Goal: Task Accomplishment & Management: Manage account settings

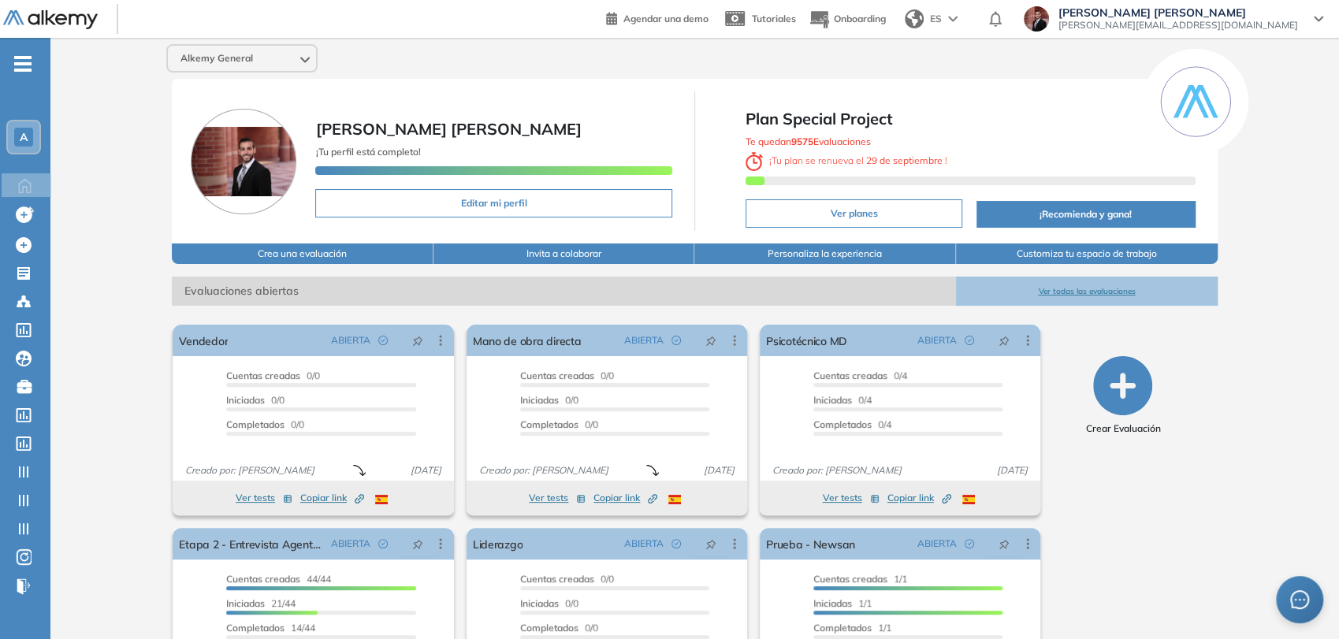
click at [21, 72] on ul "A Home Home Crear evaluacion con AI Crear evaluacion con AI Crear Evaluación Cr…" at bounding box center [25, 331] width 50 height 537
click at [19, 60] on span "-" at bounding box center [22, 62] width 17 height 13
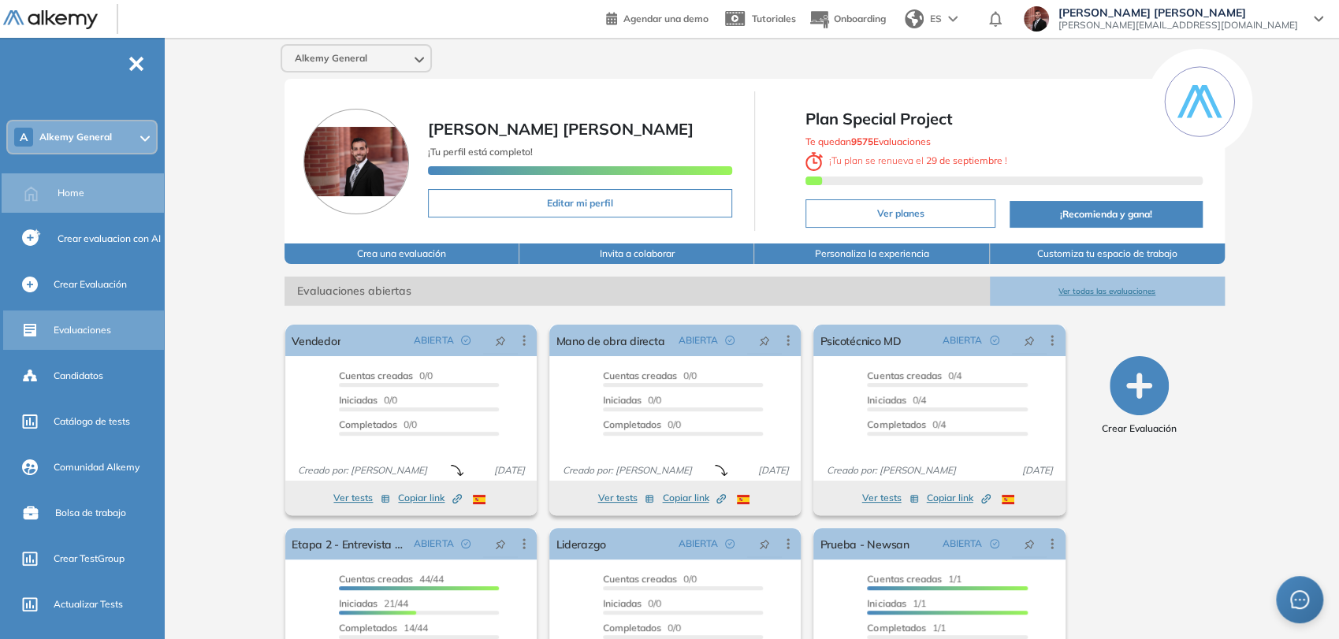
click at [68, 328] on span "Evaluaciones" at bounding box center [83, 330] width 58 height 14
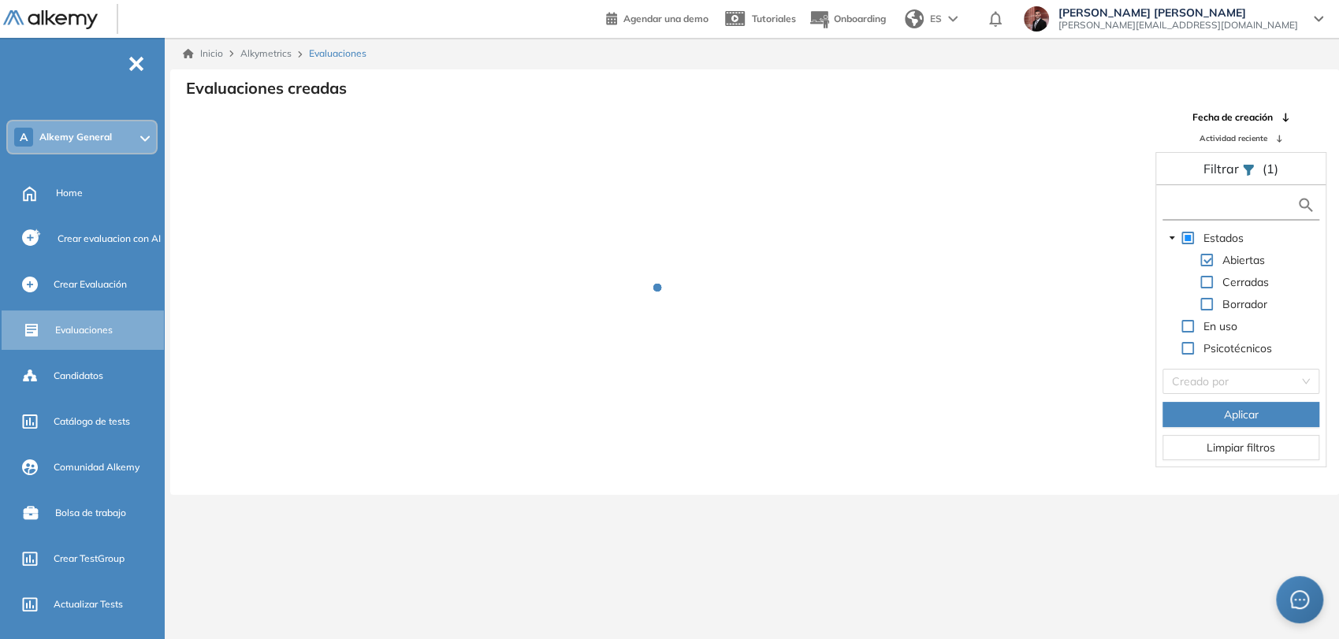
click at [1028, 206] on input "text" at bounding box center [1231, 205] width 130 height 17
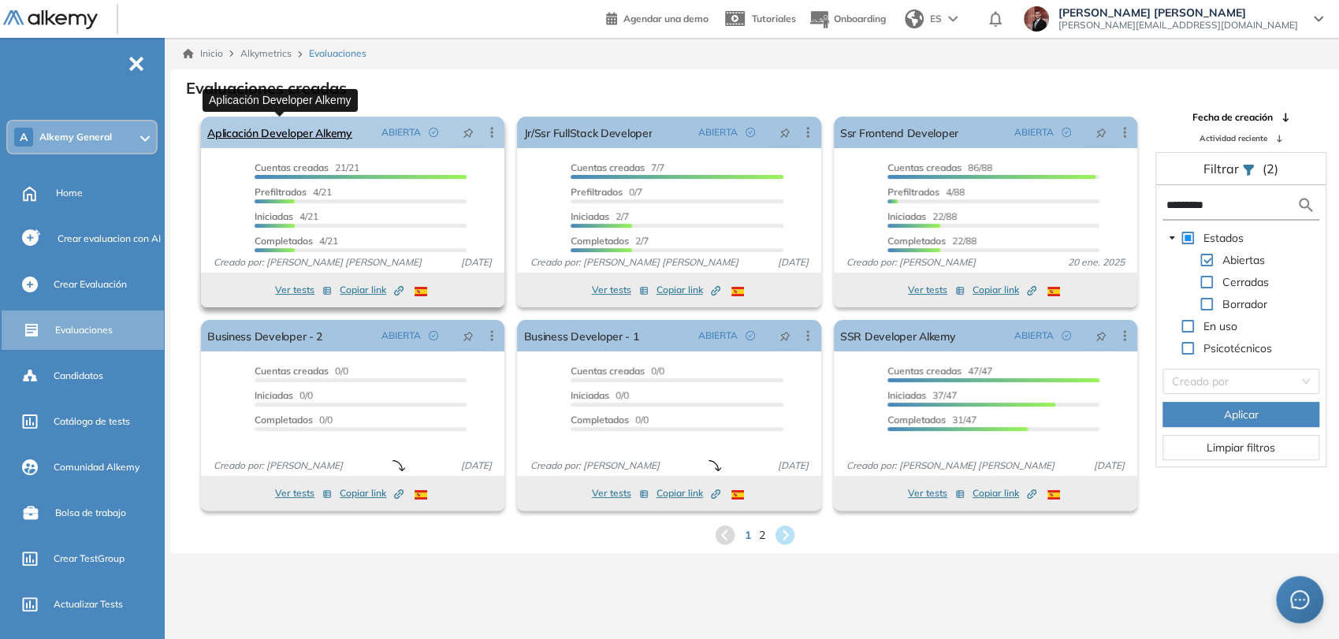
type input "*********"
click at [303, 136] on link "Aplicación Developer Alkemy" at bounding box center [279, 133] width 145 height 32
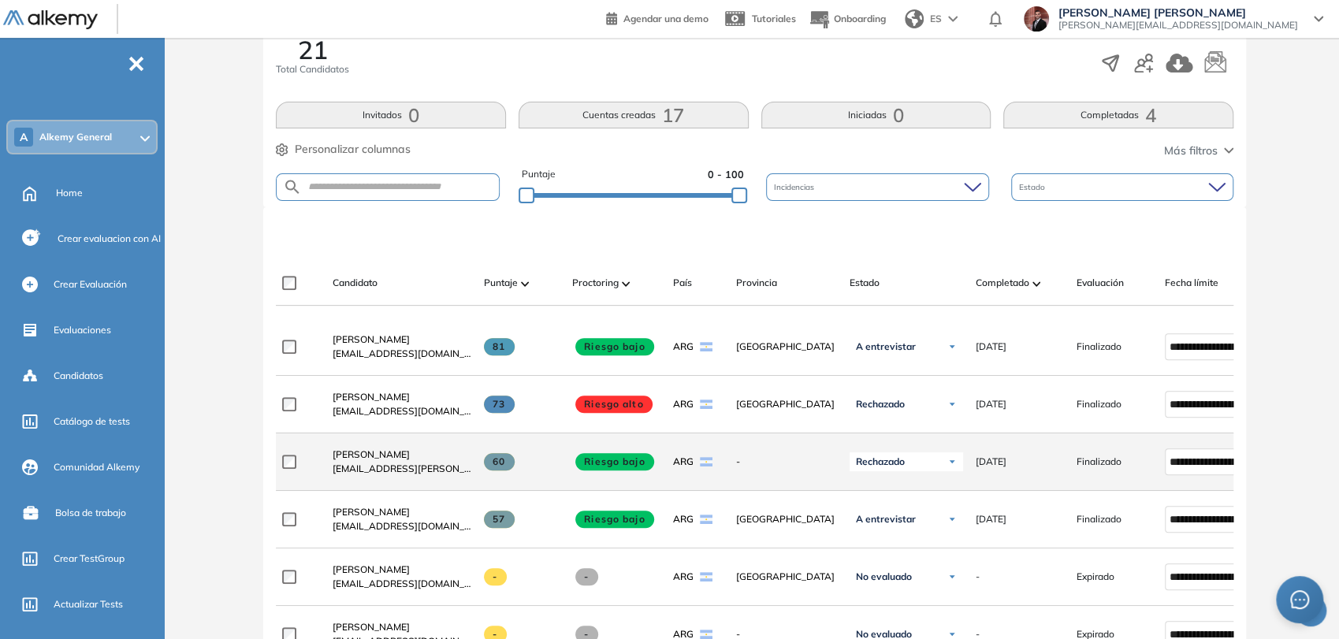
scroll to position [350, 0]
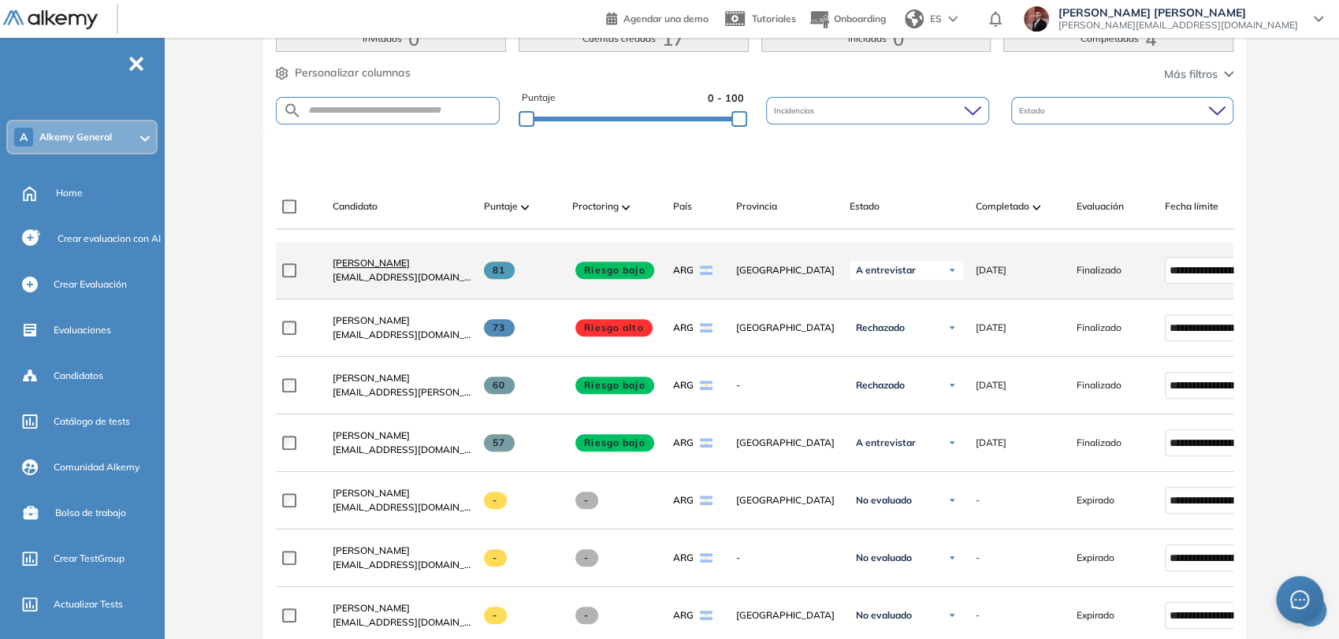
click at [360, 264] on span "[PERSON_NAME]" at bounding box center [371, 263] width 77 height 12
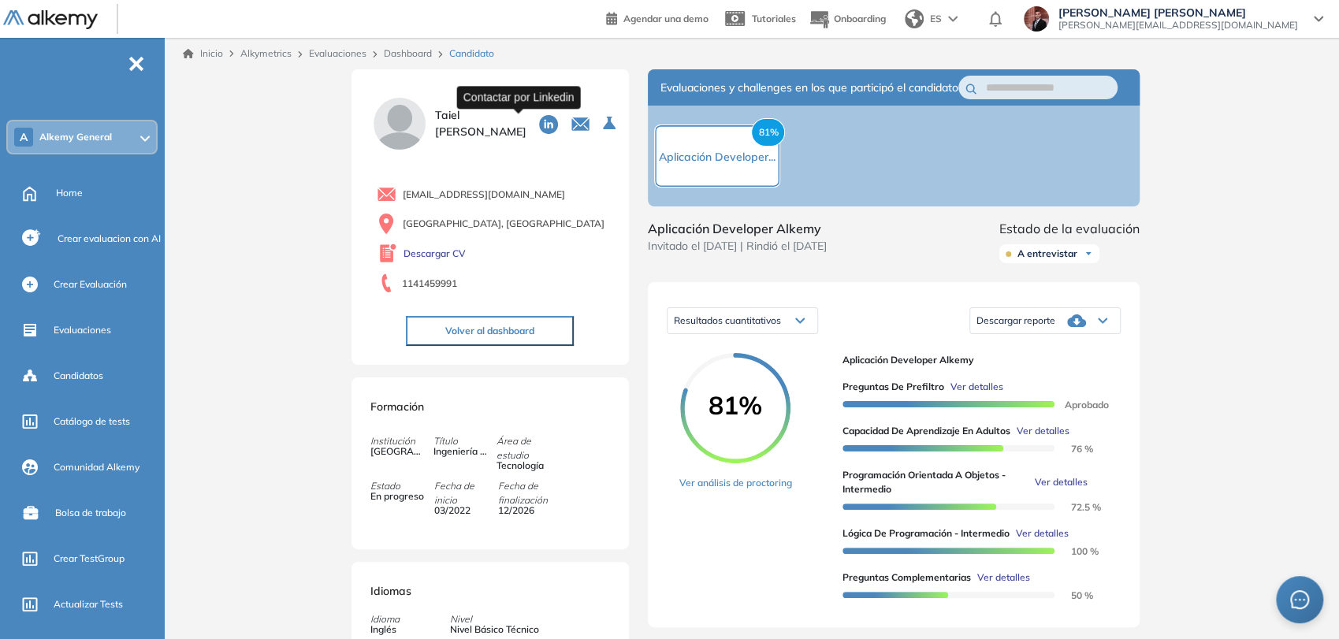
click at [539, 123] on icon at bounding box center [548, 124] width 19 height 19
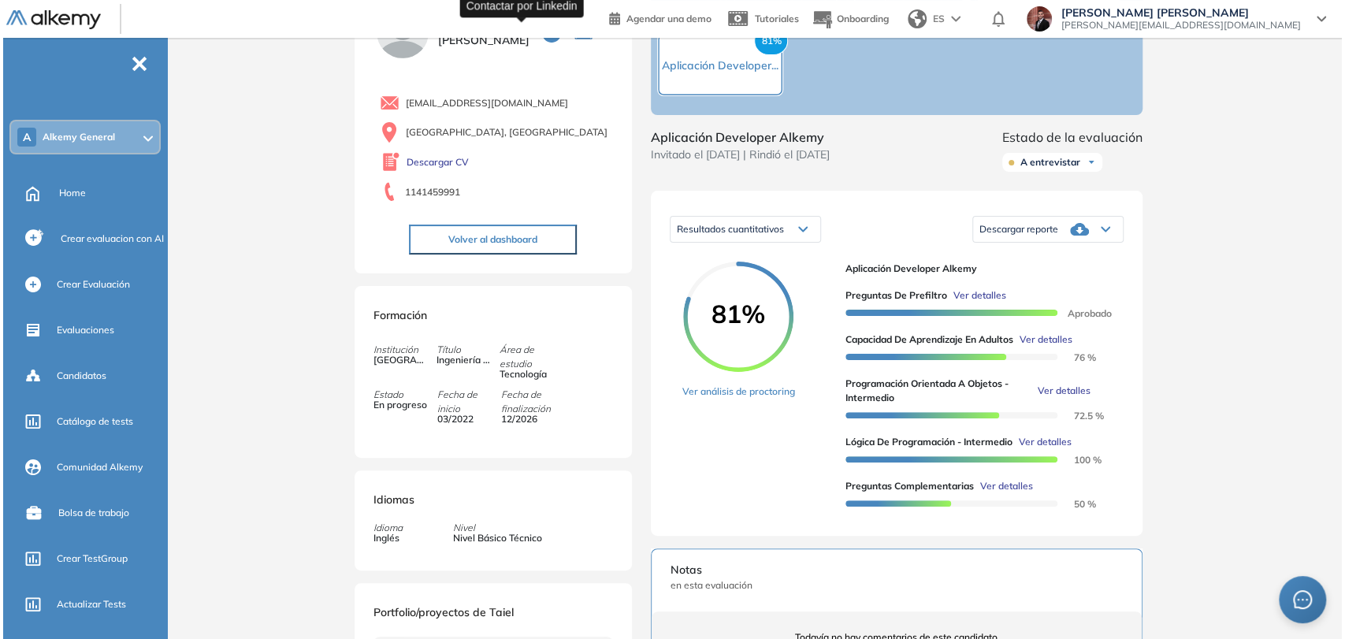
scroll to position [262, 0]
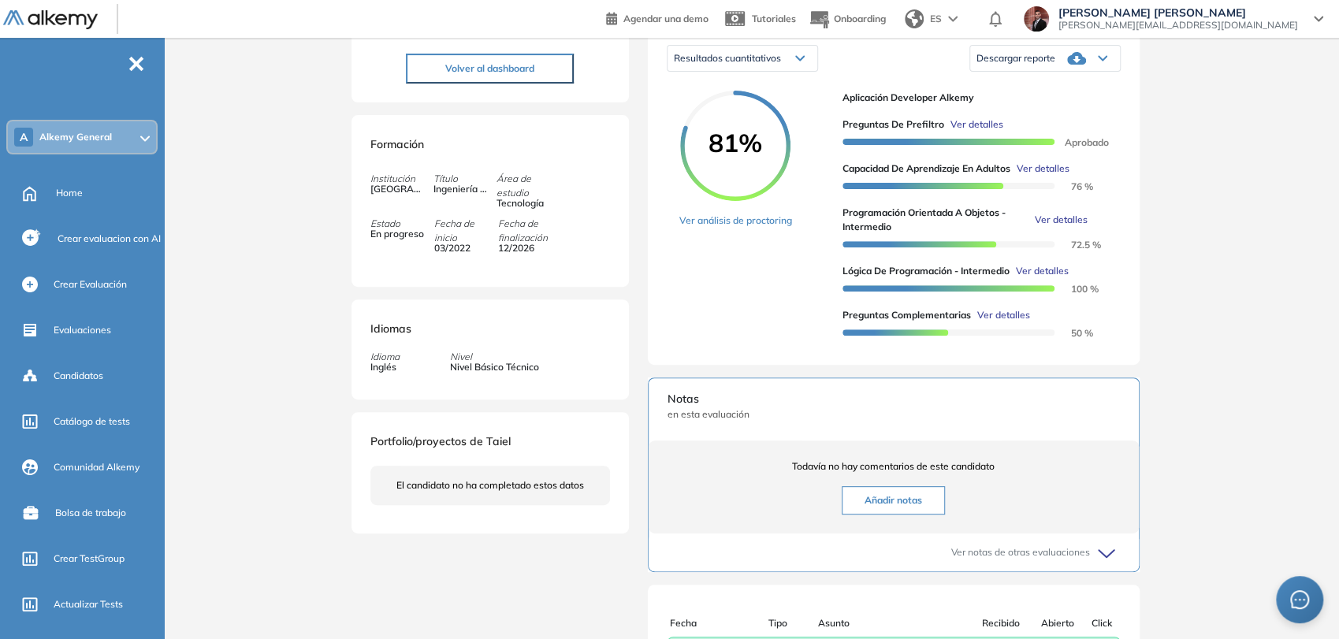
click at [991, 322] on span "Ver detalles" at bounding box center [1003, 315] width 53 height 14
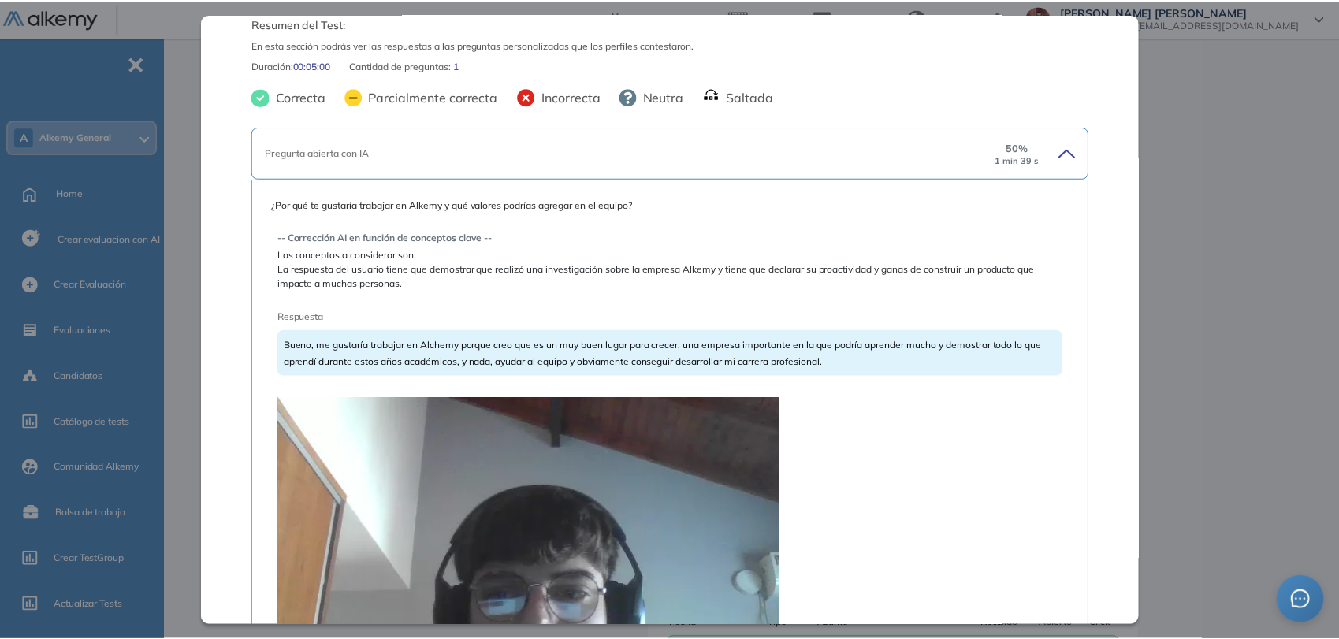
scroll to position [0, 0]
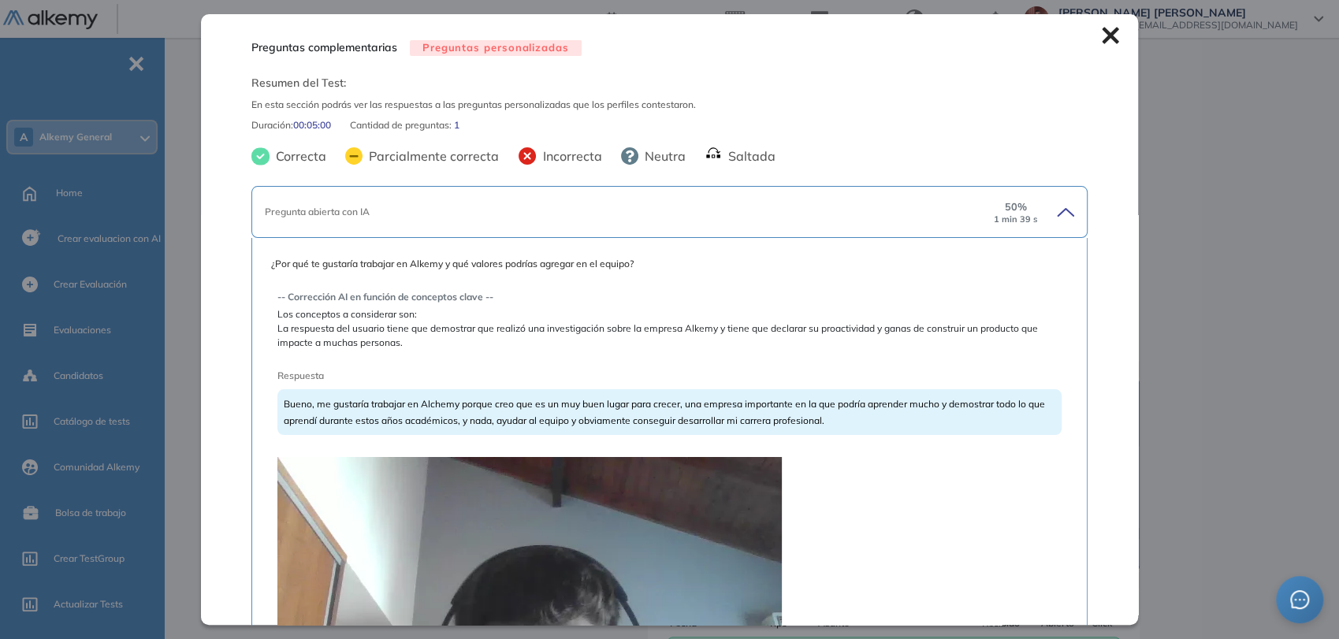
drag, startPoint x: 1261, startPoint y: 151, endPoint x: 795, endPoint y: 206, distance: 468.9
click at [1028, 152] on div "Inicio Alkymetrics Evaluaciones Dashboard Candidato Preguntas complementarias P…" at bounding box center [754, 335] width 1169 height 1121
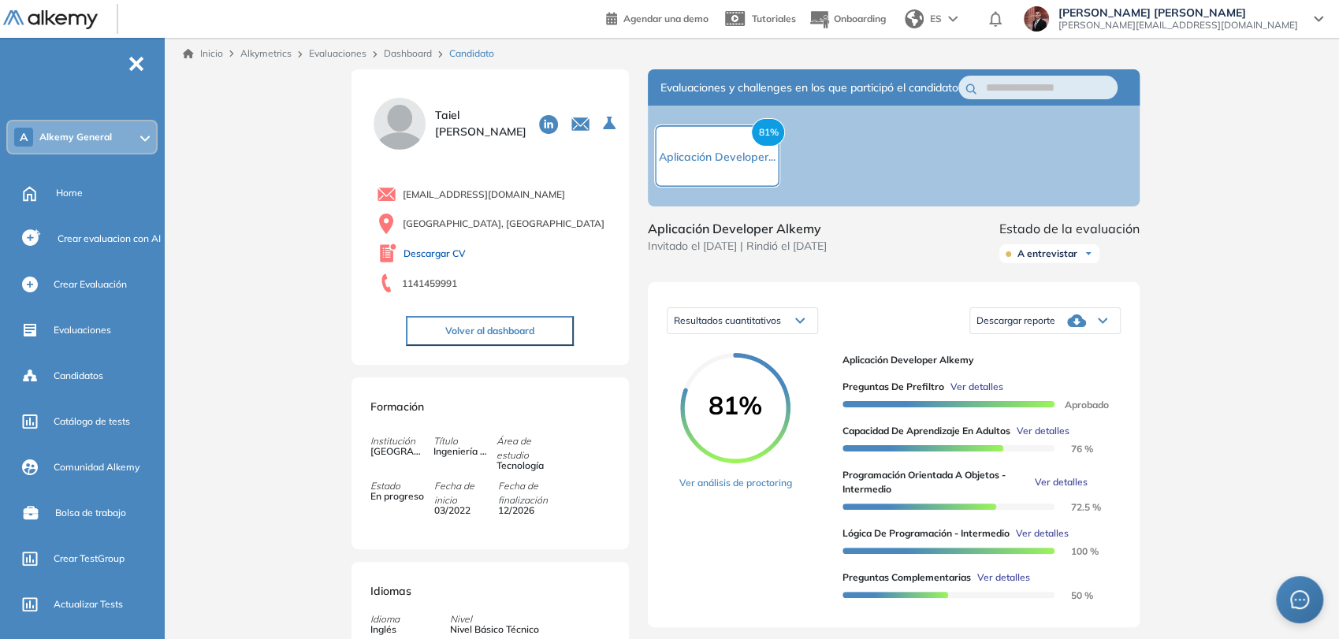
click at [422, 255] on link "Descargar CV" at bounding box center [434, 254] width 62 height 14
